Goal: Task Accomplishment & Management: Use online tool/utility

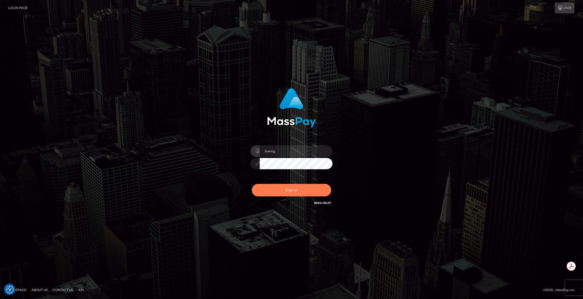
click at [299, 196] on button "Sign in" at bounding box center [291, 190] width 79 height 13
click at [292, 192] on div "0cAFcWeA6zx1E5wJsYBQEiuBja-Gs38yfI_mFd-HrLRGo40d7lM85mS1S2KZR4j7lbE4jBNgi3LYyi5…" at bounding box center [292, 192] width 90 height 23
type input "brentg"
click at [292, 192] on button "Sign in" at bounding box center [291, 190] width 79 height 13
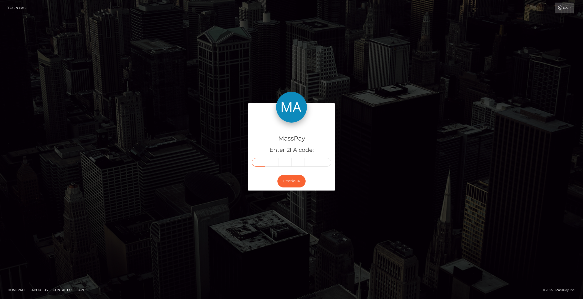
paste input "9"
type input "9"
type input "6"
type input "4"
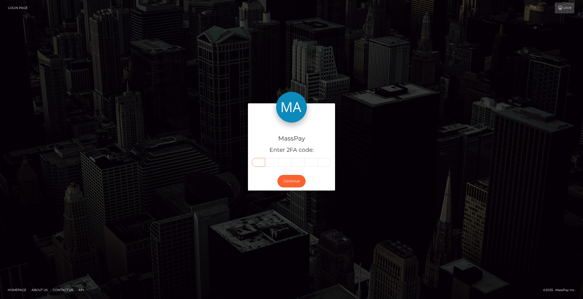
type input "0"
type input "6"
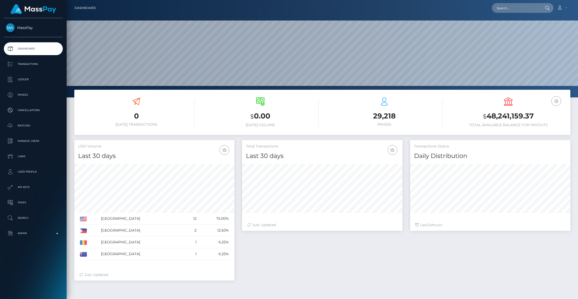
scroll to position [91, 160]
click at [34, 67] on p "Transactions" at bounding box center [33, 64] width 55 height 8
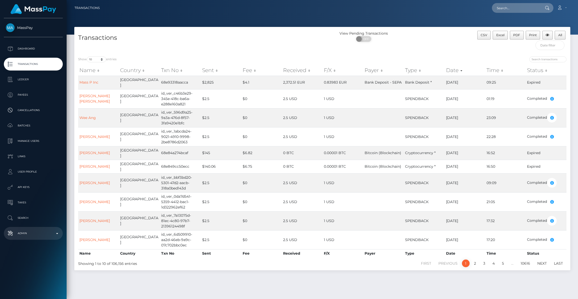
click at [55, 235] on p "Admin" at bounding box center [33, 233] width 55 height 8
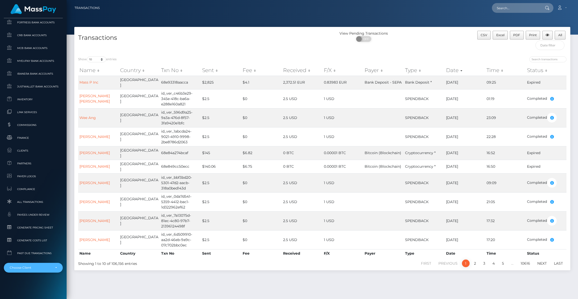
click at [45, 265] on div "Choose Client" at bounding box center [30, 267] width 41 height 4
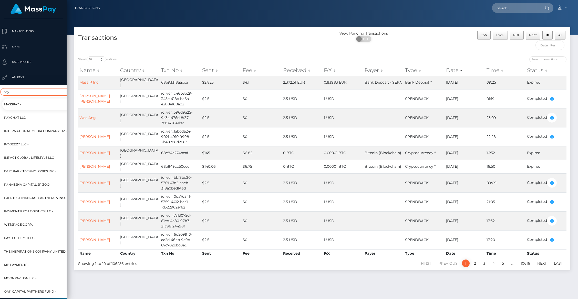
scroll to position [110, 3]
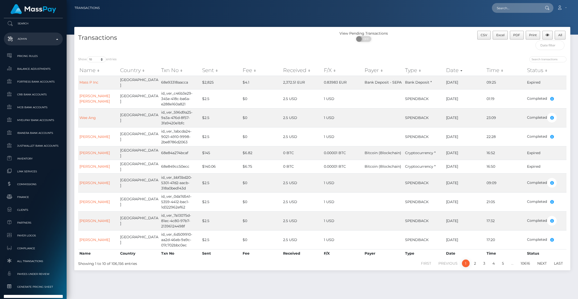
type input "paybis"
select select "314"
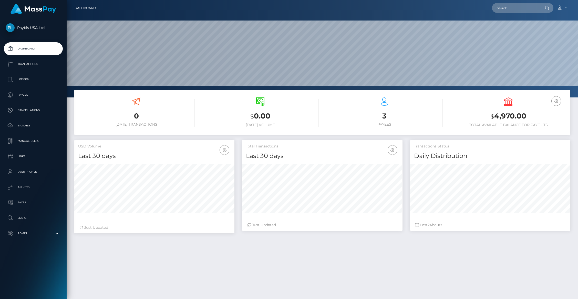
scroll to position [91, 160]
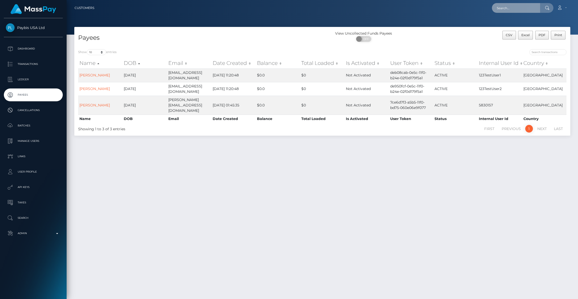
click at [509, 6] on input "text" at bounding box center [516, 8] width 48 height 10
paste input "[PERSON_NAME][EMAIL_ADDRESS][DOMAIN_NAME]"
type input "volodymyr.ovechenko+usa1test@paybis.com"
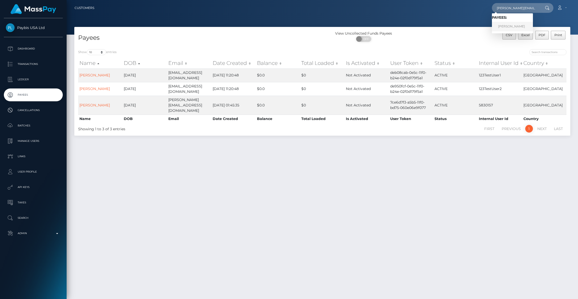
click at [519, 27] on link "VOLODIMIR OVECENKO" at bounding box center [512, 26] width 41 height 9
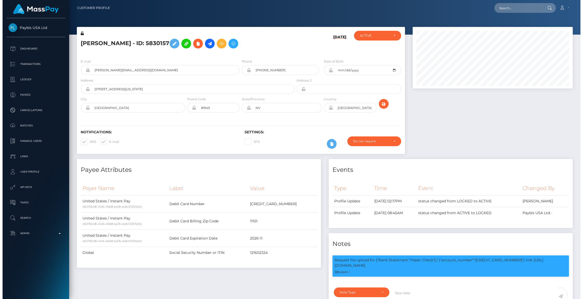
scroll to position [61, 160]
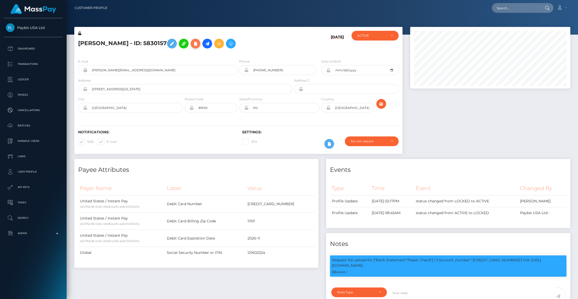
click at [198, 45] on icon at bounding box center [195, 43] width 6 height 6
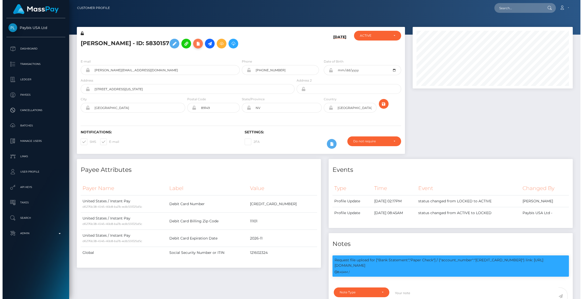
scroll to position [256001, 255902]
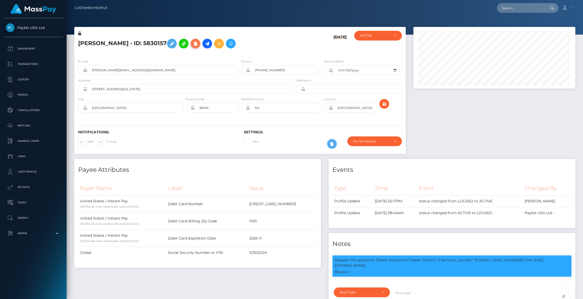
select select
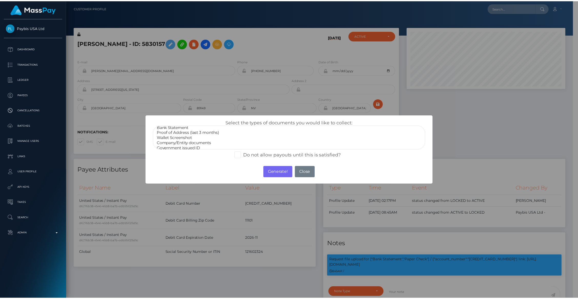
scroll to position [0, 0]
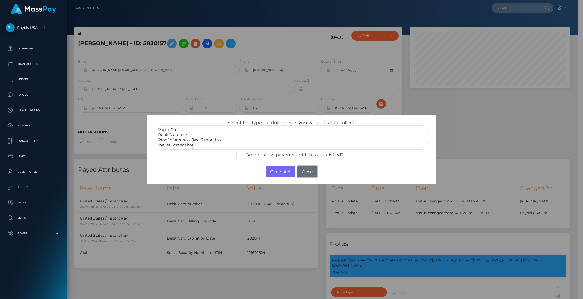
click at [314, 171] on button "Close" at bounding box center [307, 171] width 20 height 11
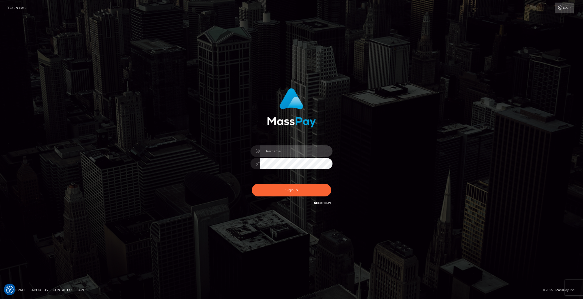
type input "brentg"
click at [307, 184] on button "Sign in" at bounding box center [291, 190] width 79 height 13
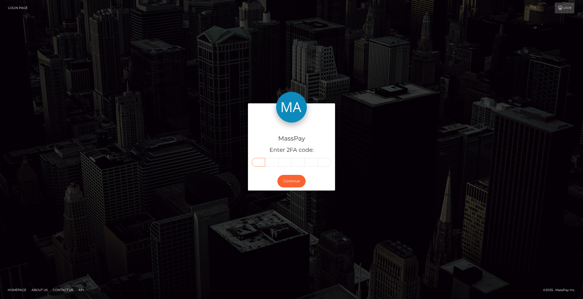
click at [260, 160] on input "text" at bounding box center [258, 162] width 13 height 9
click at [258, 163] on input "text" at bounding box center [258, 162] width 13 height 9
paste input "p"
type input "p"
type input "o"
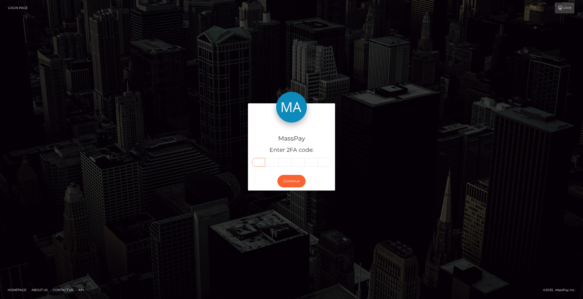
type input "u"
type input "t"
type input "_"
type input "H"
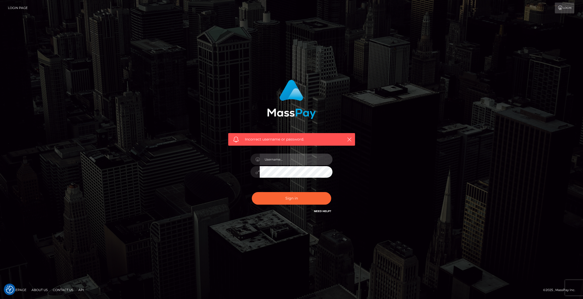
type input "brentg"
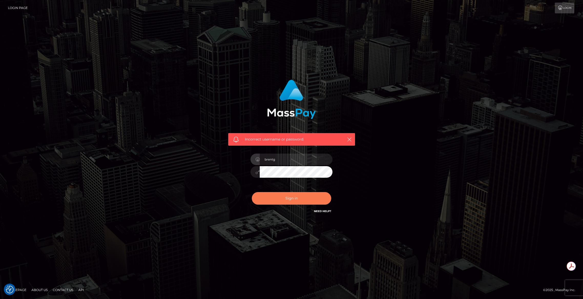
click at [279, 197] on button "Sign in" at bounding box center [291, 198] width 79 height 13
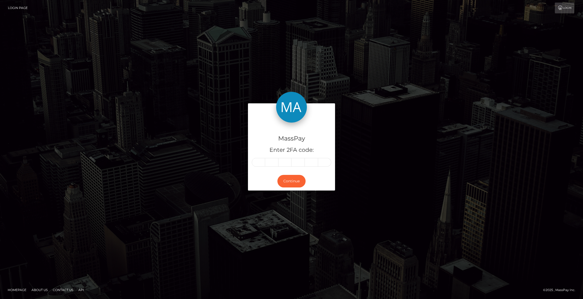
type input "3"
type input "1"
type input "4"
type input "8"
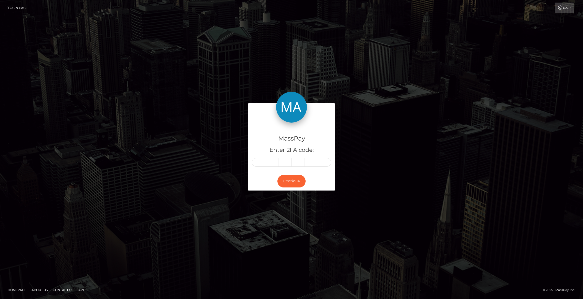
type input "4"
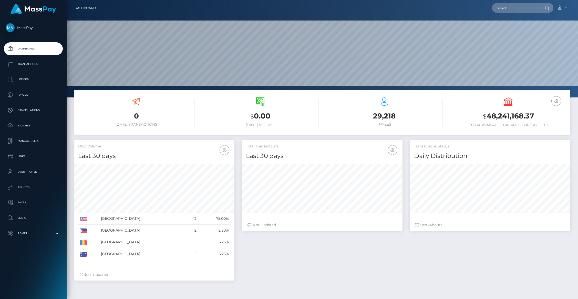
scroll to position [91, 160]
click at [505, 9] on input "text" at bounding box center [516, 8] width 48 height 10
paste input "pout_HQr31q6jmmshg"
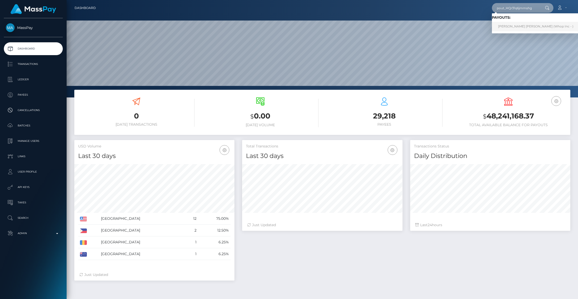
type input "pout_HQr31q6jmmshg"
click at [506, 23] on link "VICTORIA LEE DUKE (Whop Inc - )" at bounding box center [536, 26] width 88 height 9
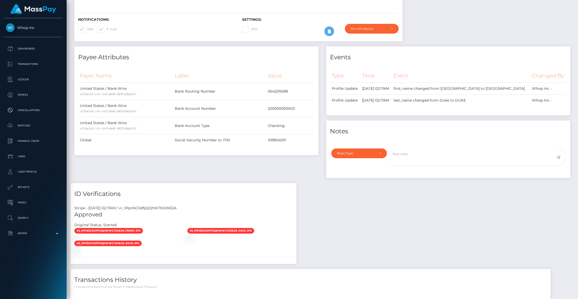
scroll to position [261, 0]
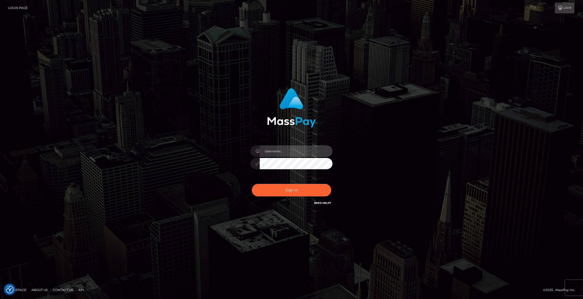
type input "brentg"
click at [287, 194] on button "Sign in" at bounding box center [291, 190] width 79 height 13
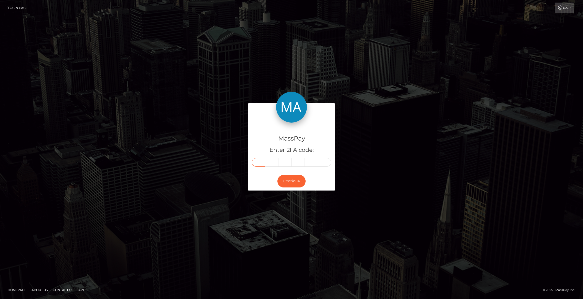
paste input "0"
type input "0"
type input "8"
type input "7"
type input "0"
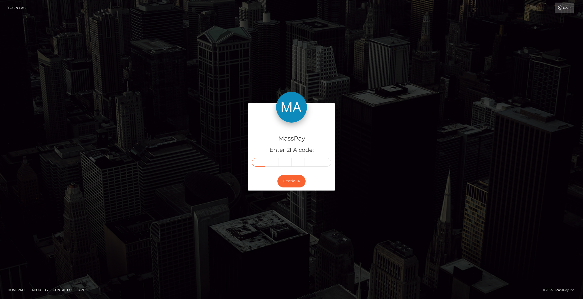
type input "9"
type input "8"
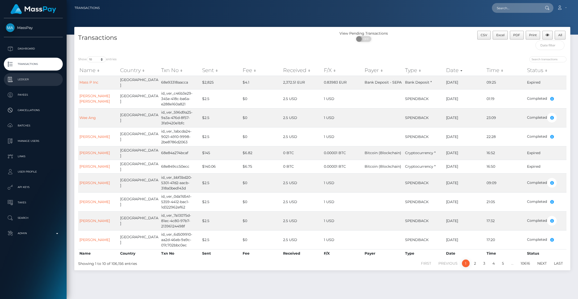
click at [46, 82] on p "Ledger" at bounding box center [33, 80] width 55 height 8
click at [35, 234] on p "Admin" at bounding box center [33, 233] width 55 height 8
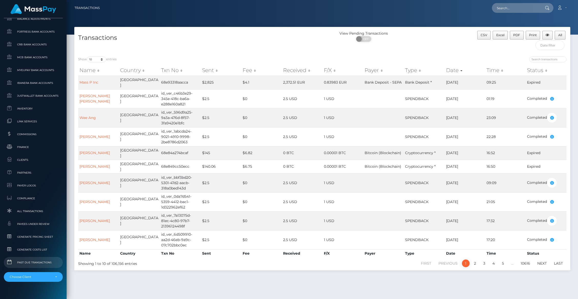
scroll to position [253, 0]
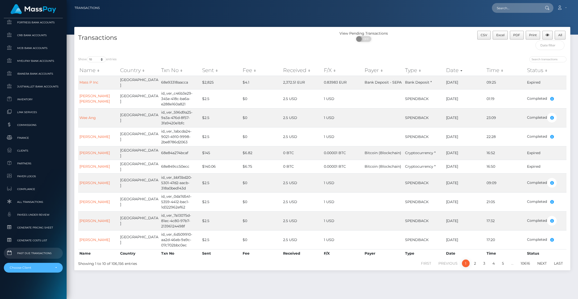
click at [41, 263] on div "Choose Client" at bounding box center [33, 267] width 59 height 10
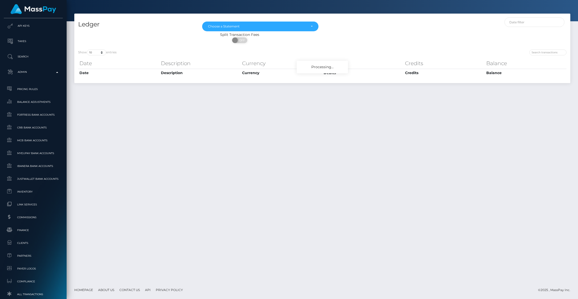
scroll to position [238, 0]
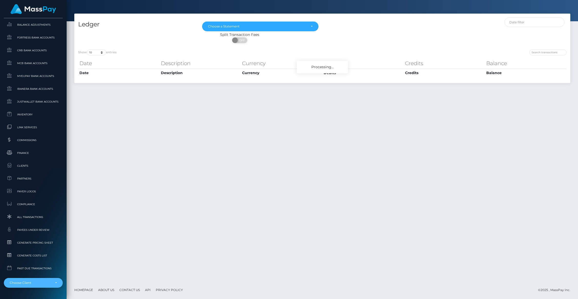
click at [45, 280] on div "Choose Client" at bounding box center [30, 282] width 41 height 4
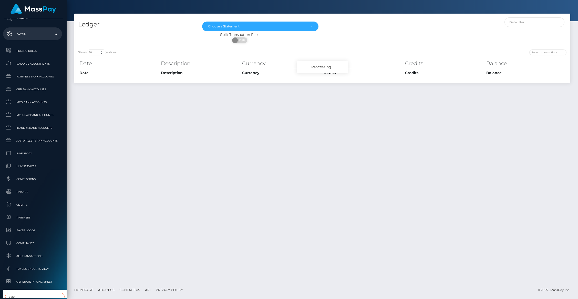
type input "pixe"
select select "288"
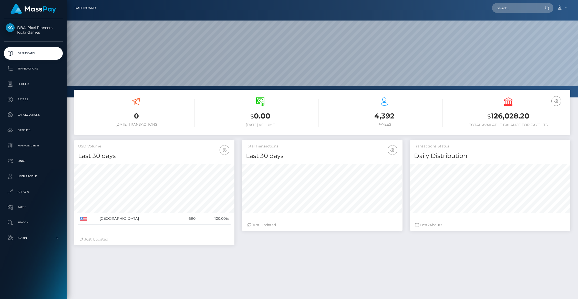
scroll to position [91, 160]
click at [25, 191] on p "API Keys" at bounding box center [33, 192] width 55 height 8
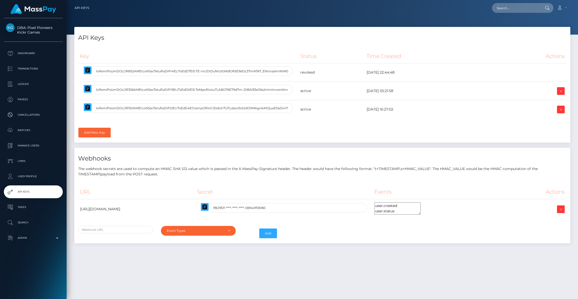
select select
click at [88, 103] on td at bounding box center [188, 109] width 220 height 18
click at [88, 105] on icon "button" at bounding box center [87, 106] width 5 height 5
click at [519, 7] on input "text" at bounding box center [516, 8] width 48 height 10
paste input "pout_Tf8fybtZC8HQg"
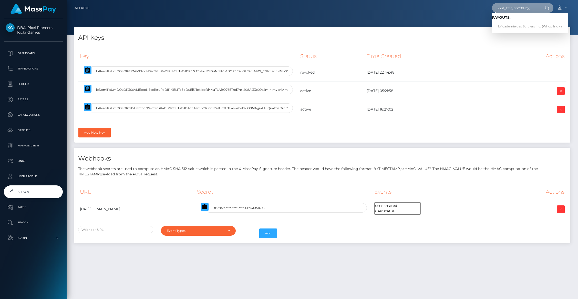
type input "pout_Tf8fybtZC8HQg"
click at [513, 25] on link "L'Académie des Sorciers inc. (Whop Inc - )" at bounding box center [530, 26] width 76 height 9
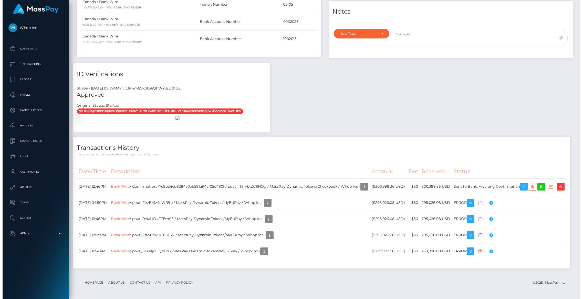
scroll to position [353, 0]
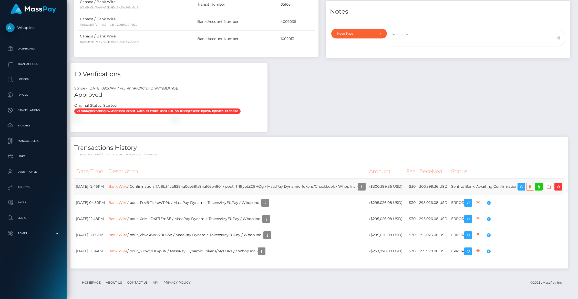
click at [127, 184] on link "Bank Wire" at bounding box center [117, 186] width 19 height 5
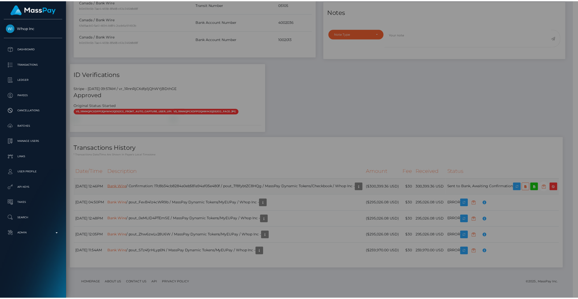
scroll to position [256001, 255902]
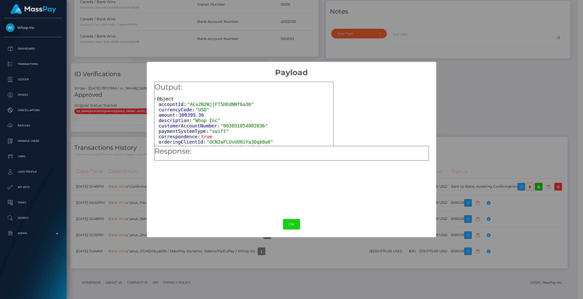
click at [285, 217] on div "OK No Cancel" at bounding box center [291, 224] width 289 height 16
click at [286, 219] on button "OK" at bounding box center [291, 224] width 17 height 10
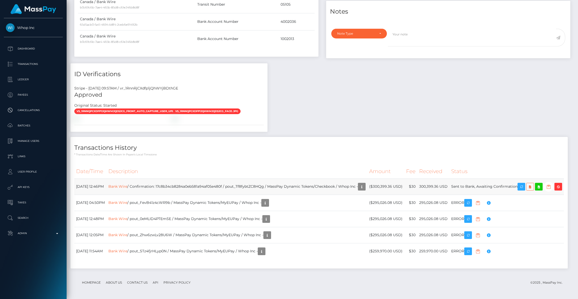
click at [259, 178] on td "Bank Wire / Confirmation: 17c8b34cb8284a0eb581a94af05e480f / pout_Tf8fybtZC8HQg…" at bounding box center [237, 186] width 261 height 16
click at [524, 183] on icon "button" at bounding box center [521, 186] width 6 height 6
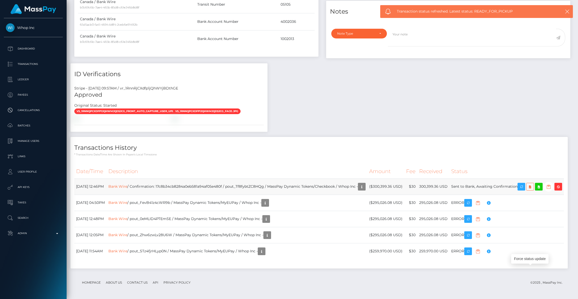
click at [197, 178] on td "Bank Wire / Confirmation: 17c8b34cb8284a0eb581a94af05e480f / pout_Tf8fybtZC8HQg…" at bounding box center [237, 186] width 261 height 16
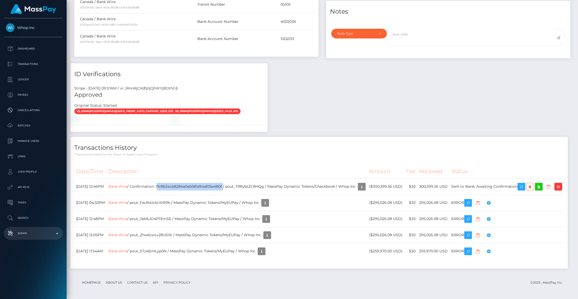
click at [45, 235] on p "Admin" at bounding box center [33, 233] width 55 height 8
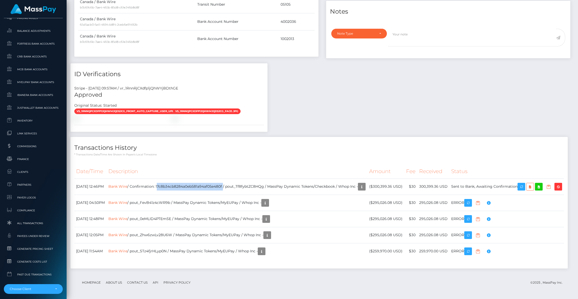
scroll to position [253, 0]
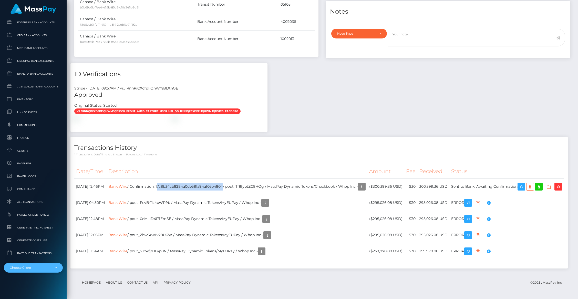
click at [30, 263] on div "Choose Client" at bounding box center [33, 267] width 59 height 10
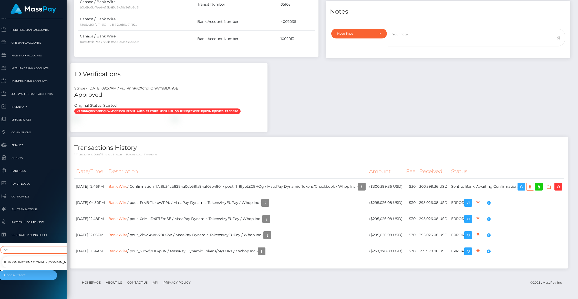
scroll to position [258, 6]
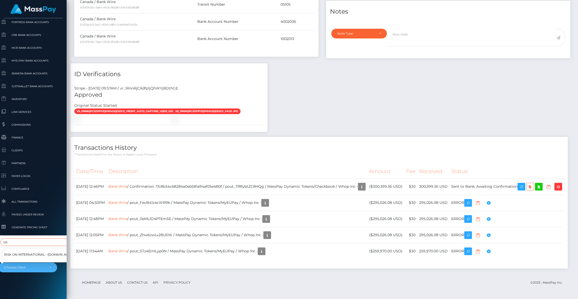
type input "bit"
click at [16, 251] on span "Risk On International - [DOMAIN_NAME]" at bounding box center [39, 254] width 71 height 7
select select "295"
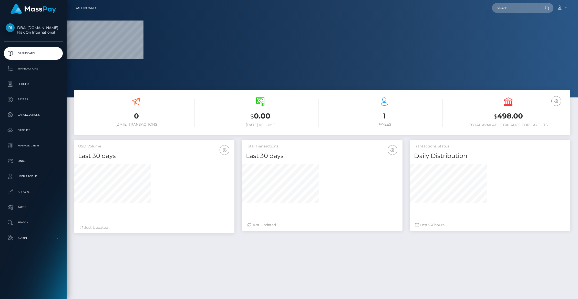
scroll to position [91, 160]
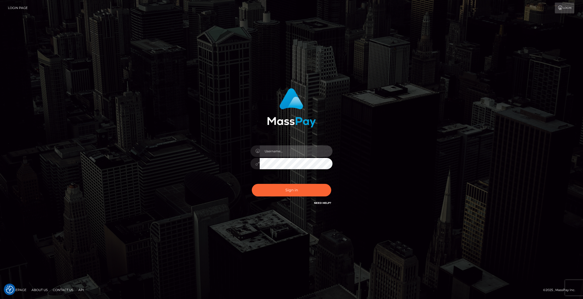
type input "brentg"
click at [275, 191] on button "Sign in" at bounding box center [291, 190] width 79 height 13
type input "brentg"
click at [271, 189] on button "Sign in" at bounding box center [291, 190] width 79 height 13
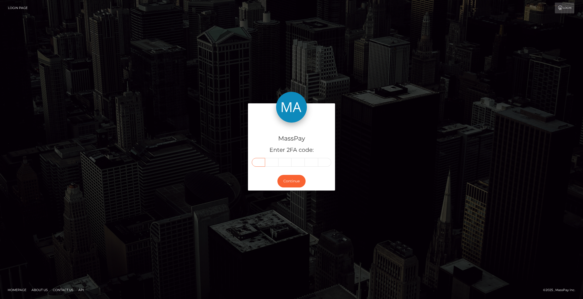
paste input "7"
type input "7"
type input "4"
type input "0"
type input "5"
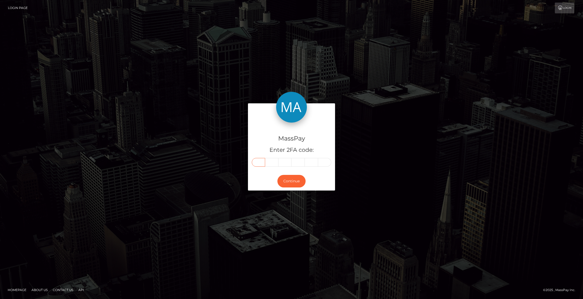
type input "5"
type input "9"
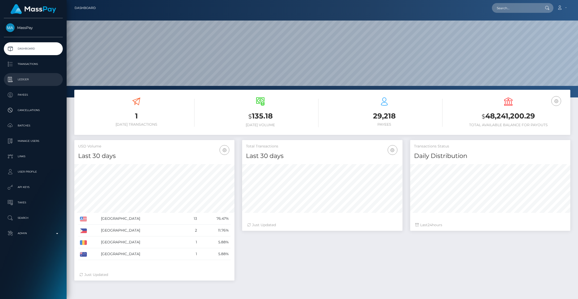
scroll to position [91, 160]
click at [38, 79] on p "Ledger" at bounding box center [33, 80] width 55 height 8
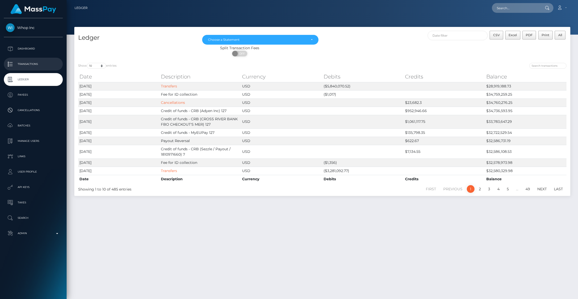
click at [30, 64] on p "Transactions" at bounding box center [33, 64] width 55 height 8
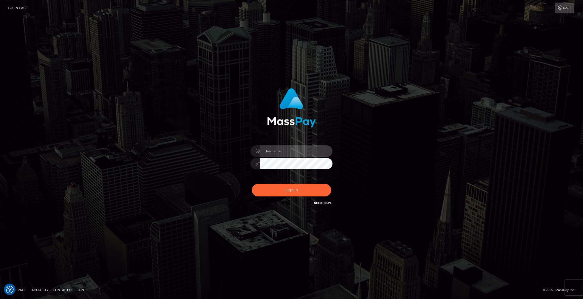
type input "brentg"
click at [279, 189] on button "Sign in" at bounding box center [291, 190] width 79 height 13
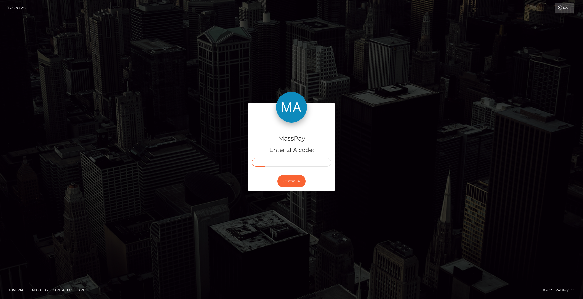
paste input "7"
type input "7"
type input "2"
type input "3"
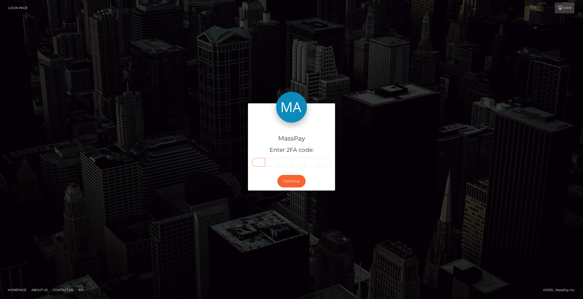
type input "4"
type input "9"
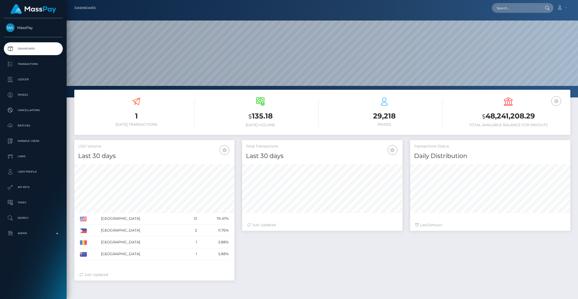
scroll to position [91, 160]
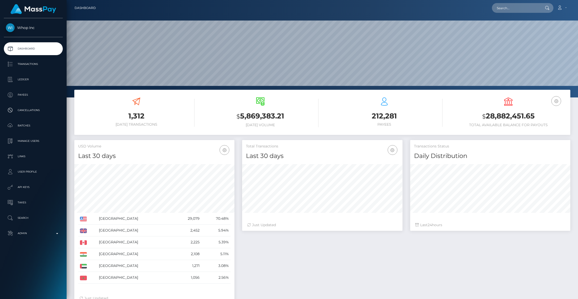
scroll to position [91, 160]
click at [22, 78] on p "Ledger" at bounding box center [33, 80] width 55 height 8
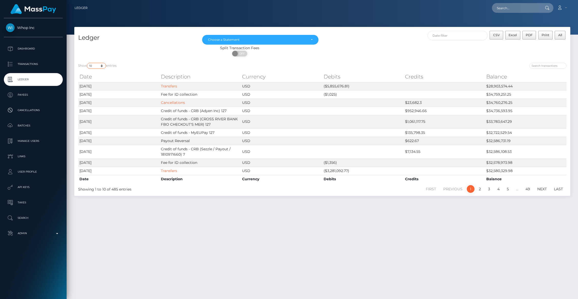
click at [100, 66] on select "10 25 50 100 250" at bounding box center [96, 66] width 19 height 6
click at [87, 63] on select "10 25 50 100 250" at bounding box center [96, 66] width 19 height 6
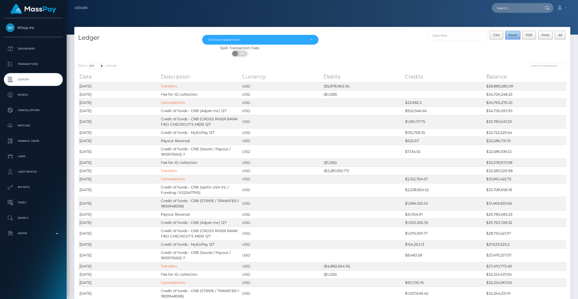
click at [512, 35] on span "Excel" at bounding box center [512, 35] width 8 height 4
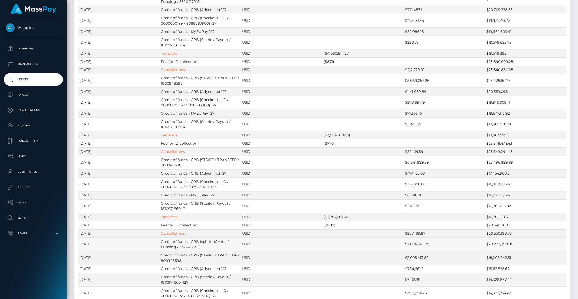
scroll to position [2361, 0]
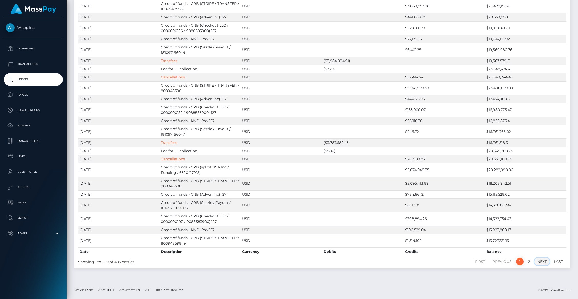
click at [540, 262] on link "Next" at bounding box center [541, 261] width 15 height 8
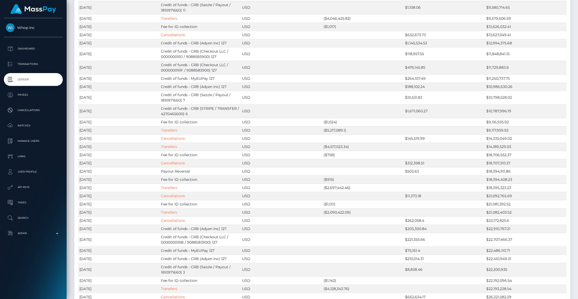
scroll to position [0, 0]
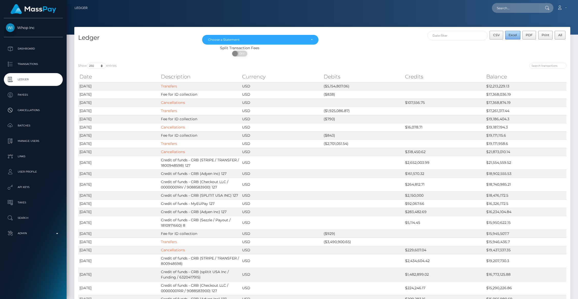
click at [510, 36] on span "Excel" at bounding box center [512, 35] width 8 height 4
click at [101, 67] on select "10 25 50 100 250" at bounding box center [96, 66] width 19 height 6
select select "10"
click at [87, 63] on select "10 25 50 100 250" at bounding box center [96, 66] width 19 height 6
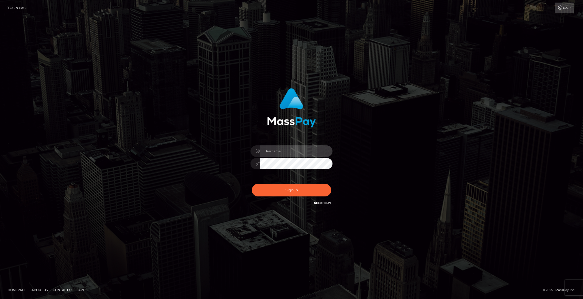
type input "brentg"
